Goal: Find specific page/section: Find specific page/section

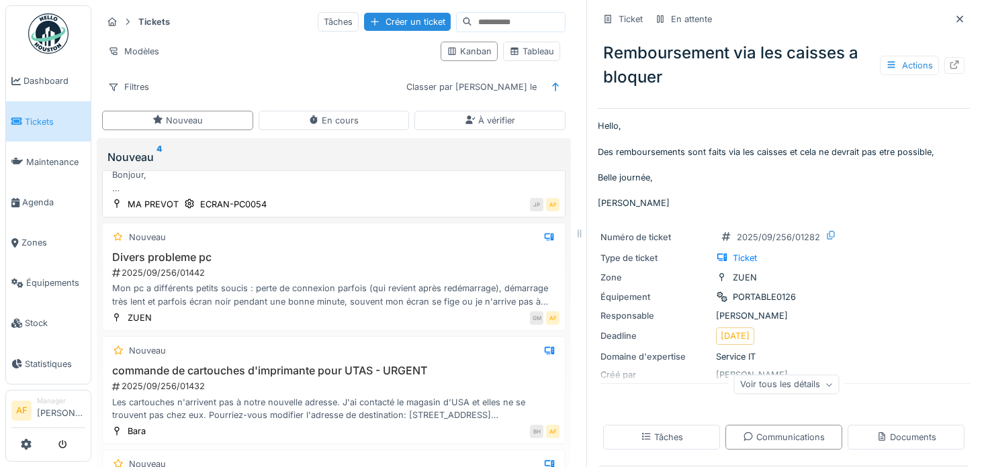
scroll to position [134, 0]
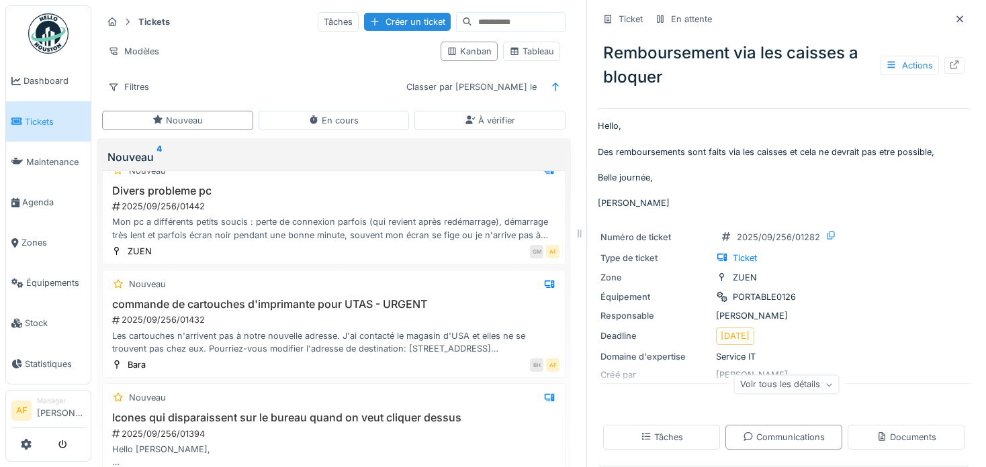
click at [39, 129] on link "Tickets" at bounding box center [48, 121] width 85 height 40
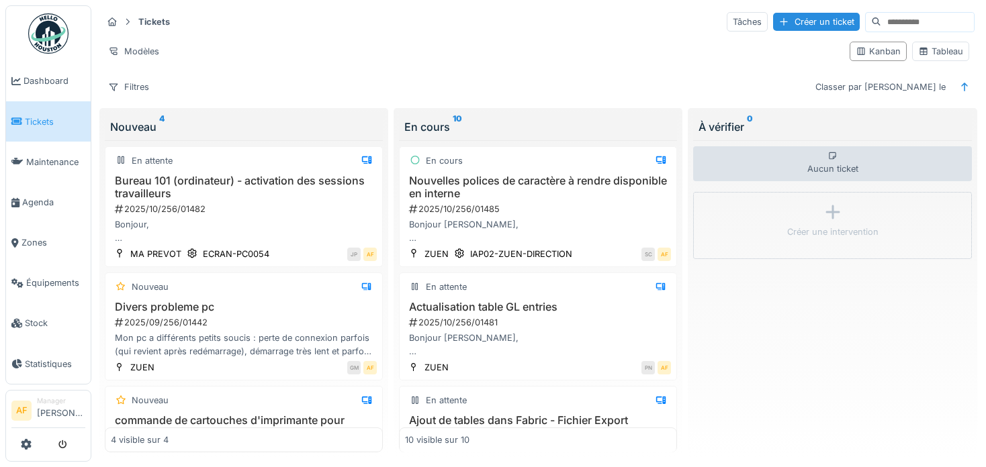
click at [43, 115] on span "Tickets" at bounding box center [55, 121] width 60 height 13
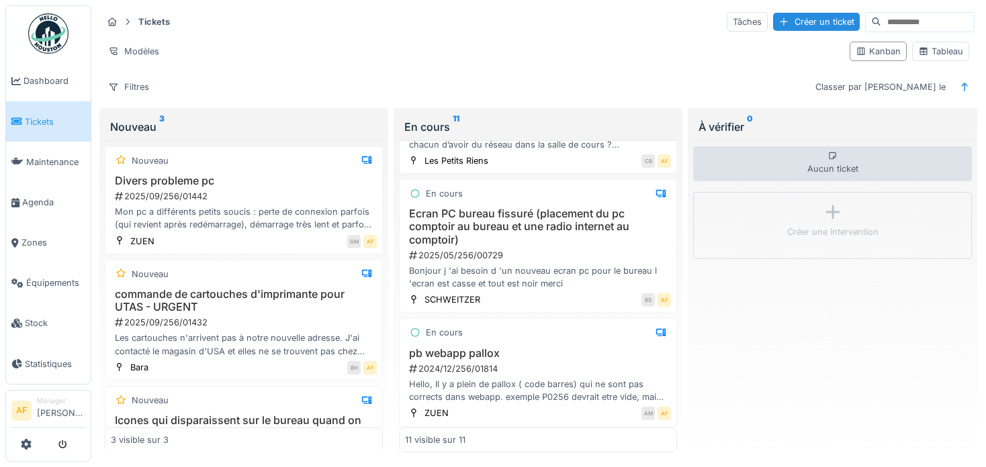
scroll to position [1023, 0]
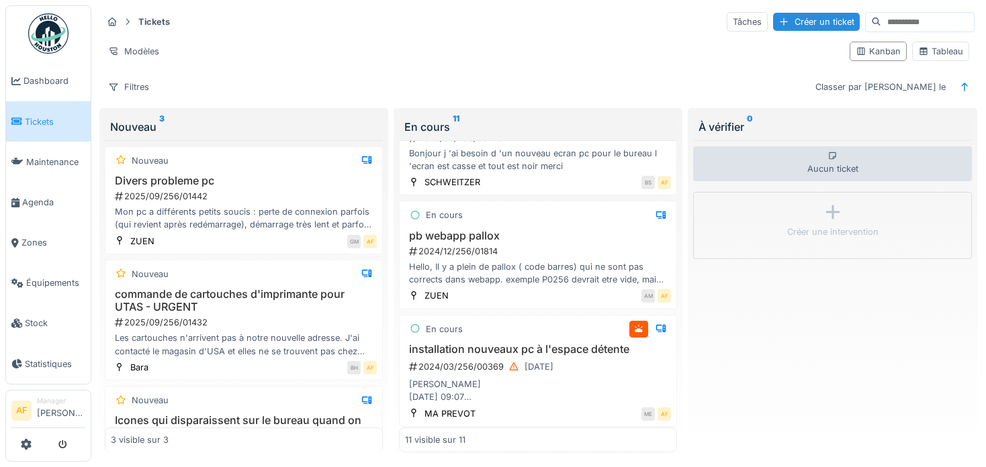
click at [49, 127] on link "Tickets" at bounding box center [48, 121] width 85 height 40
click at [520, 267] on div "Hello, Il y a plein de pallox ( code barres) qui ne sont pas corrects dans weba…" at bounding box center [538, 274] width 266 height 26
